Goal: Task Accomplishment & Management: Manage account settings

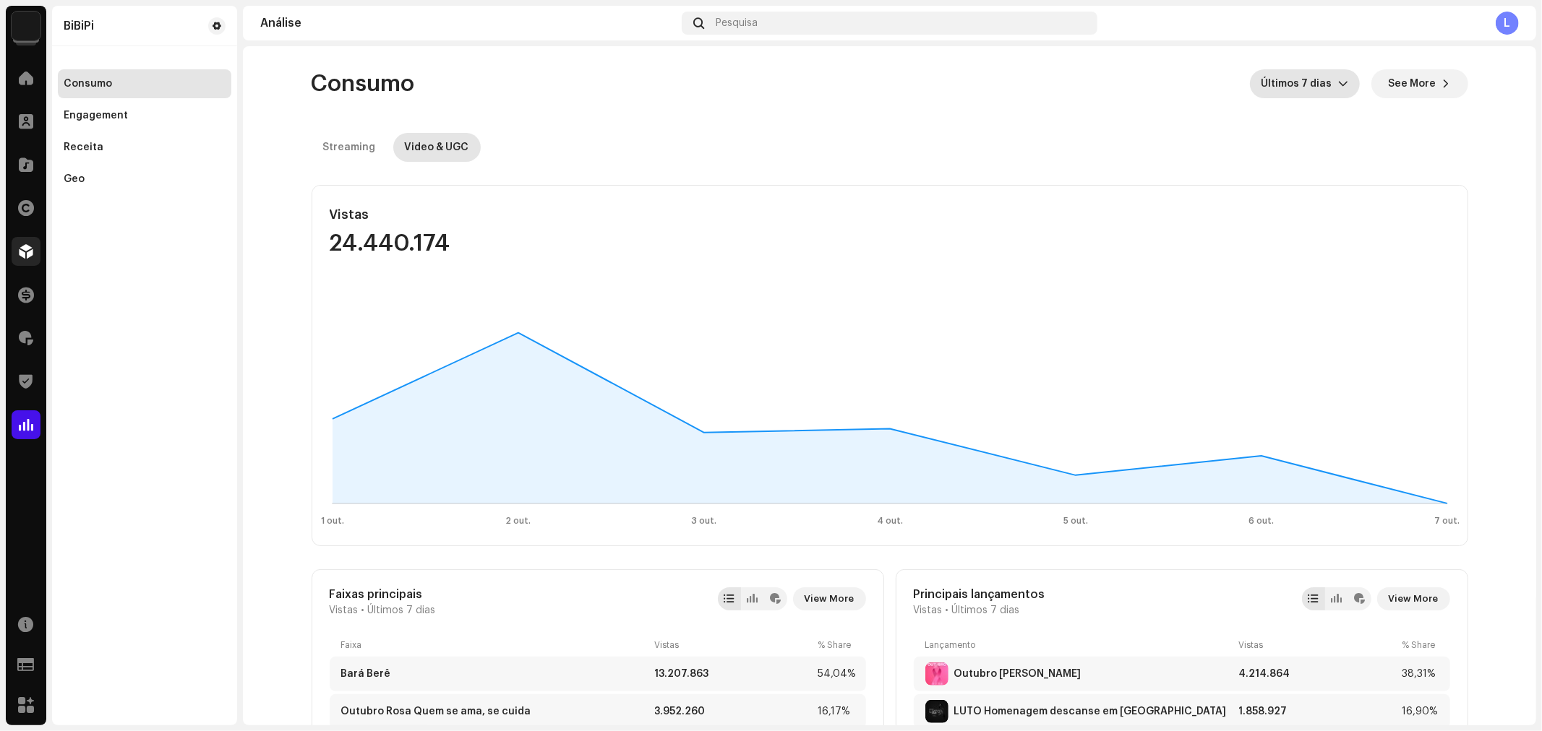
click at [18, 262] on div at bounding box center [26, 251] width 29 height 29
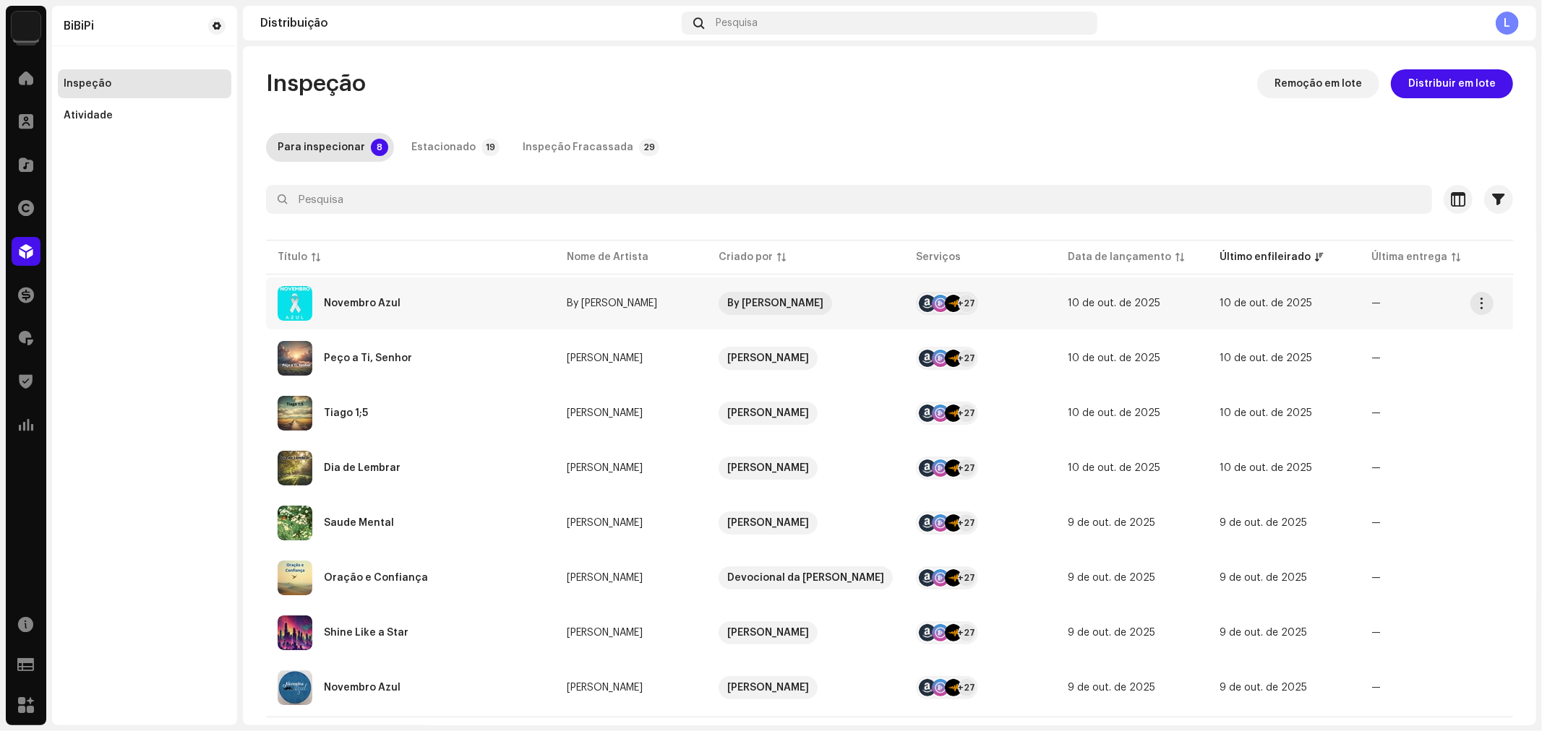
click at [398, 301] on div "Novembro Azul" at bounding box center [411, 303] width 266 height 35
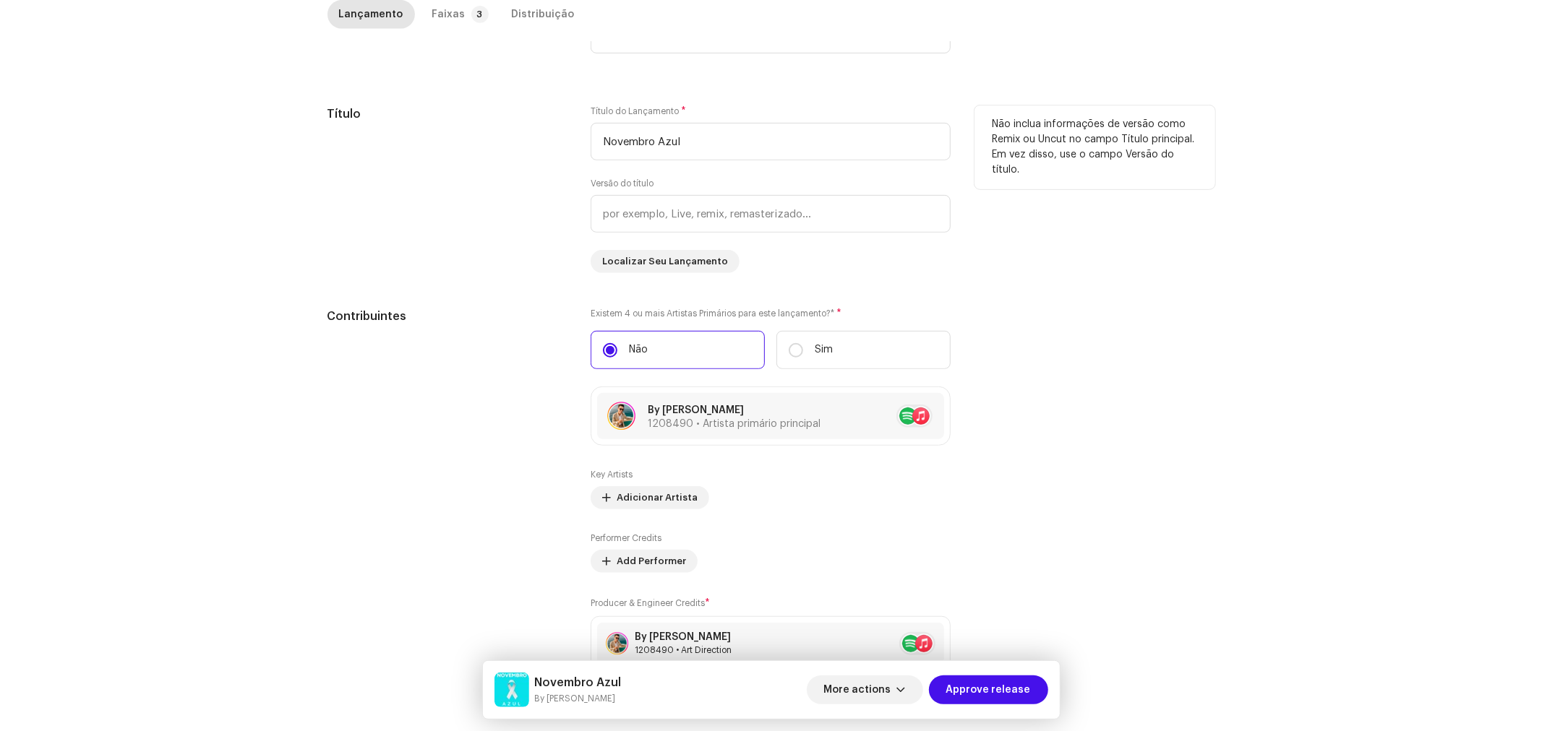
scroll to position [167, 0]
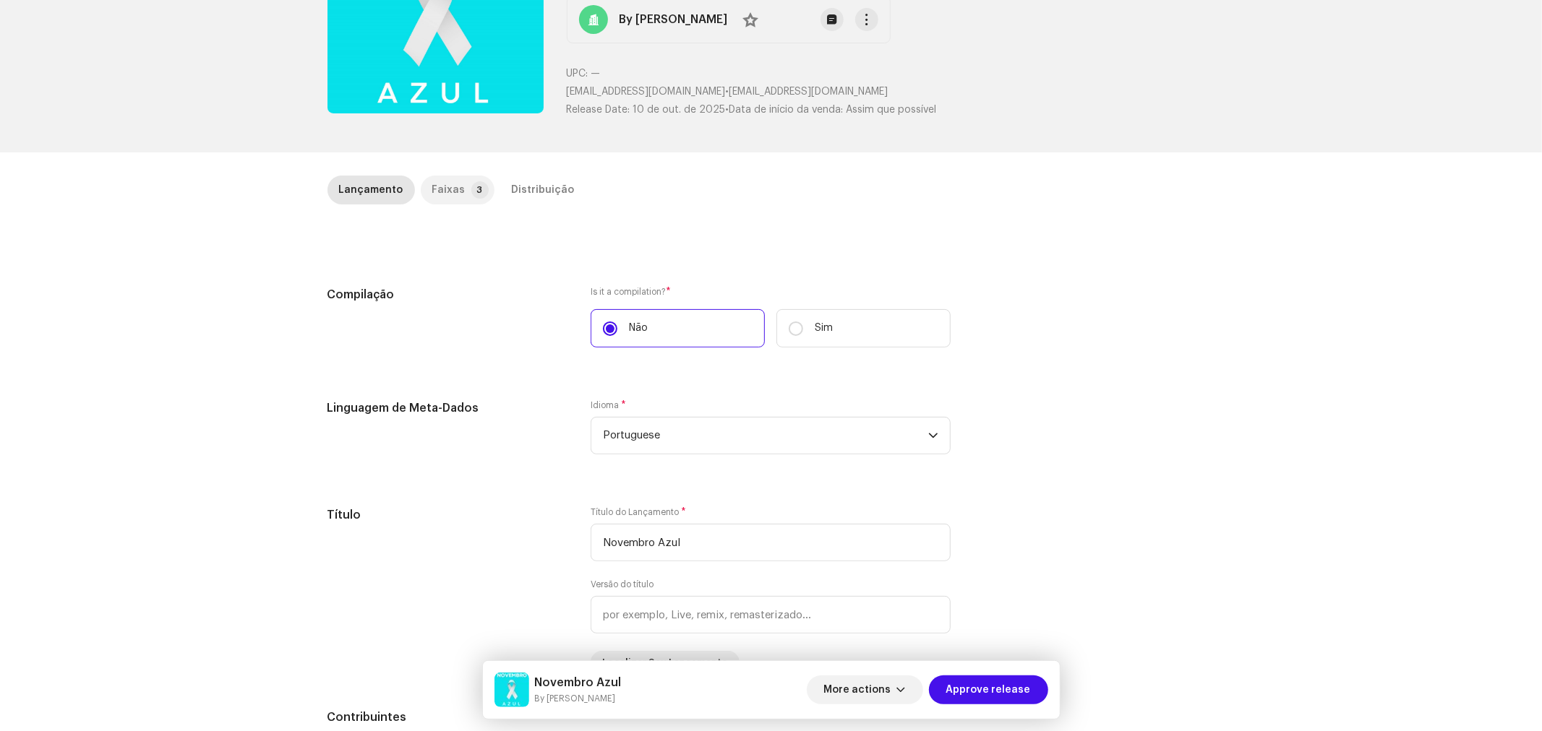
click at [452, 181] on div "Faixas" at bounding box center [448, 190] width 33 height 29
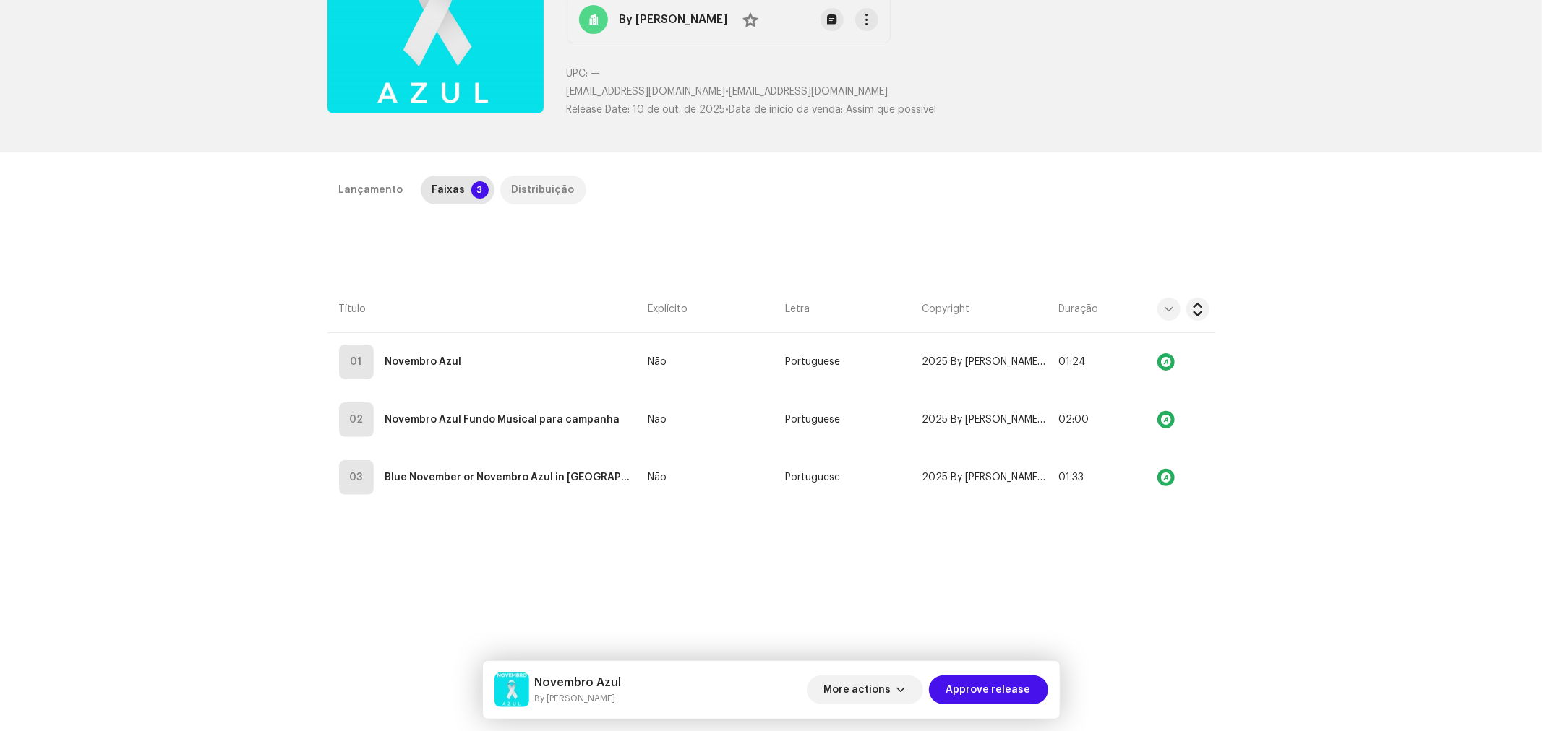
click at [539, 188] on div "Distribuição" at bounding box center [543, 190] width 63 height 29
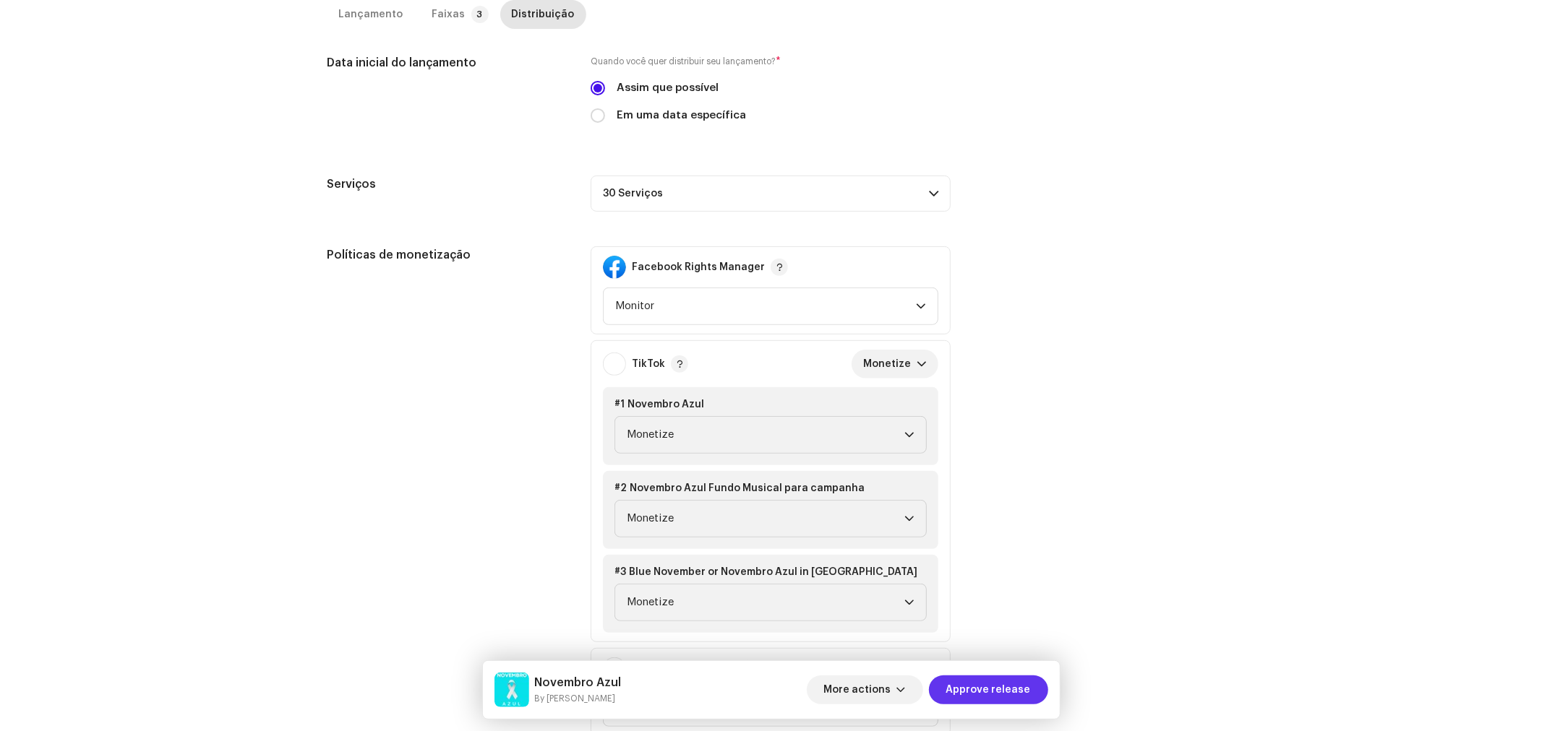
scroll to position [499, 0]
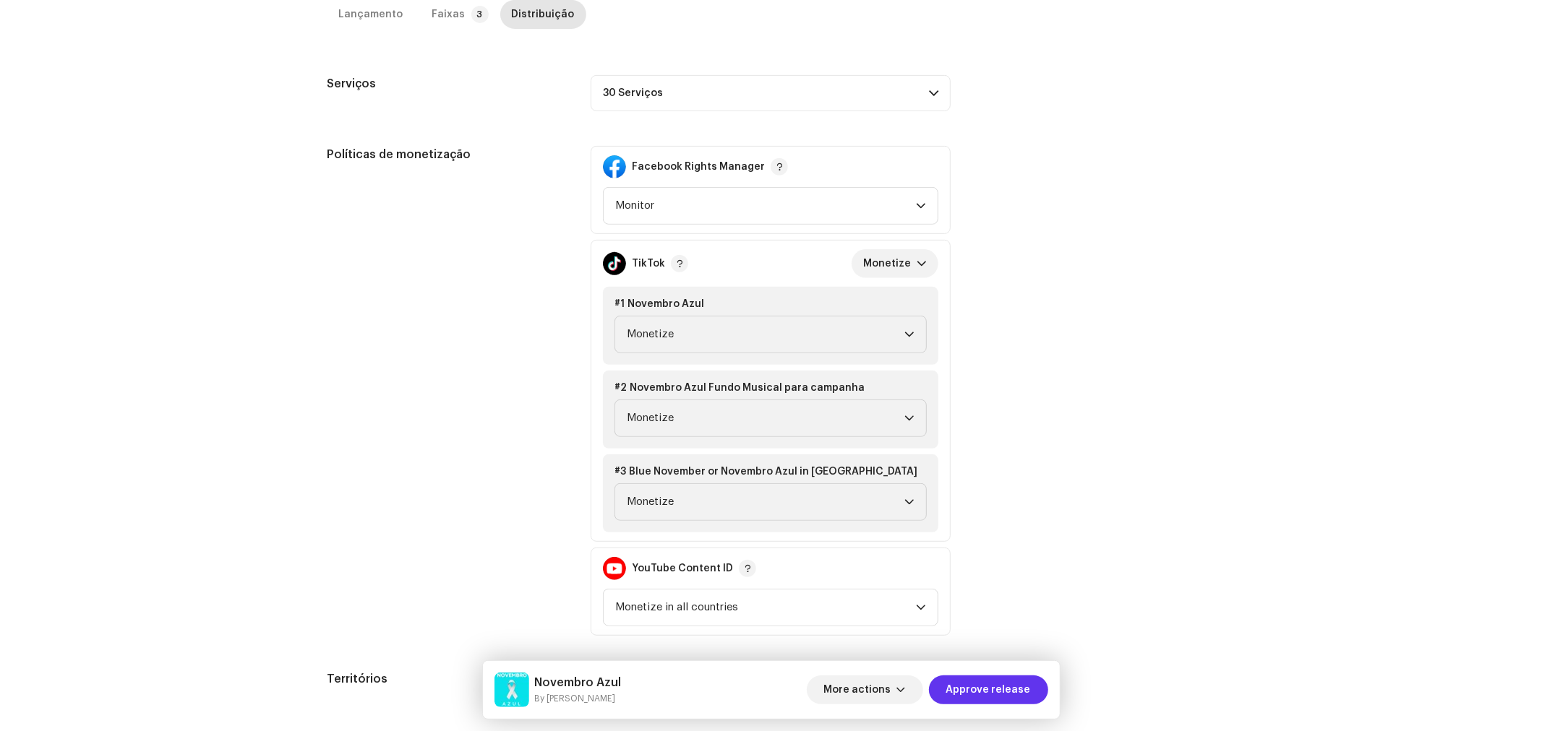
click at [992, 684] on span "Approve release" at bounding box center [988, 690] width 85 height 29
